Goal: Go to known website: Access a specific website the user already knows

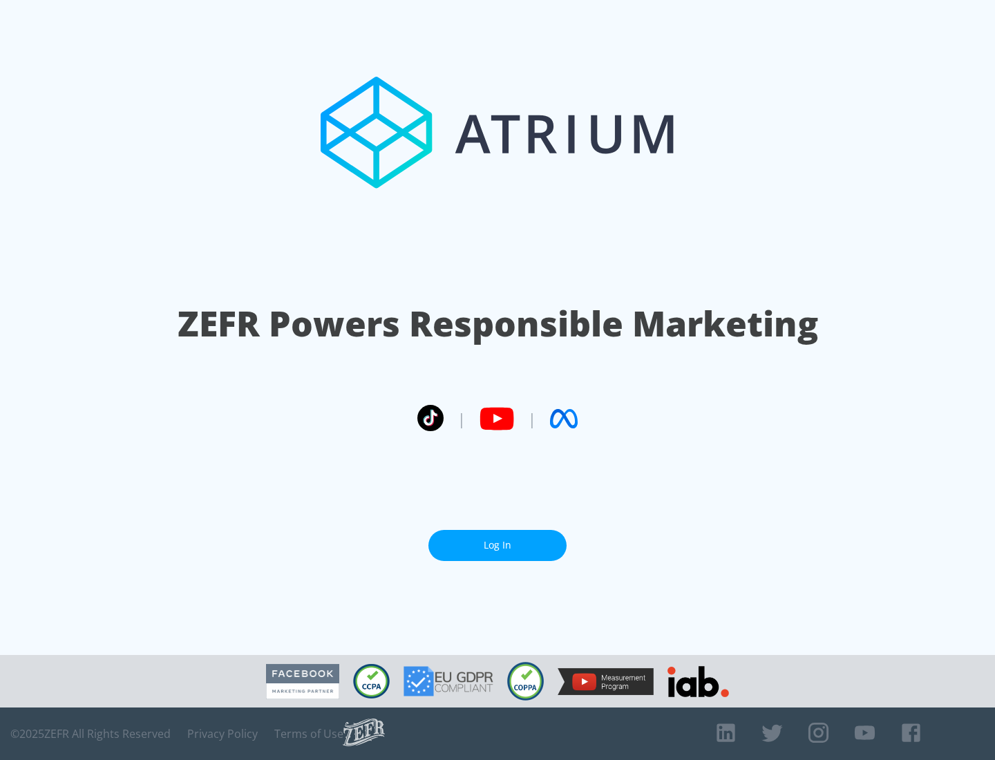
click at [498, 545] on link "Log In" at bounding box center [498, 545] width 138 height 31
